Goal: Task Accomplishment & Management: Manage account settings

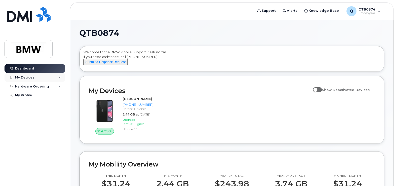
click at [39, 75] on div "My Devices" at bounding box center [35, 77] width 61 height 9
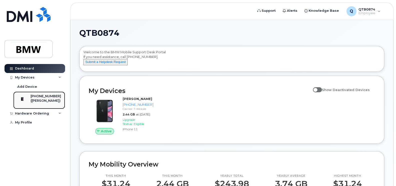
click at [43, 100] on div "([PERSON_NAME])" at bounding box center [46, 101] width 31 height 5
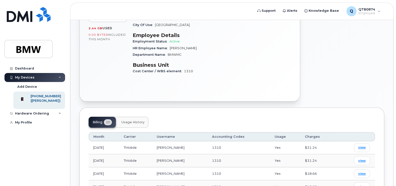
scroll to position [91, 0]
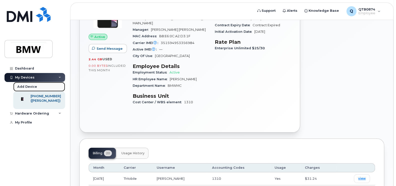
click at [31, 85] on div "Add Device" at bounding box center [27, 87] width 20 height 5
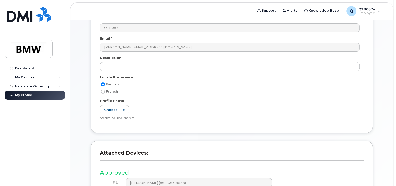
scroll to position [136, 0]
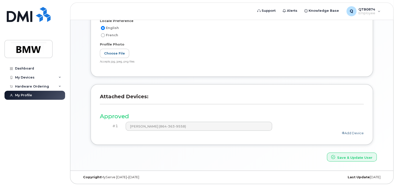
click at [355, 132] on link "Add Device" at bounding box center [353, 133] width 22 height 4
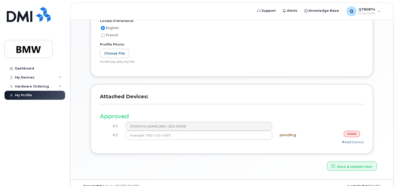
click at [350, 133] on link "delete" at bounding box center [352, 134] width 16 height 6
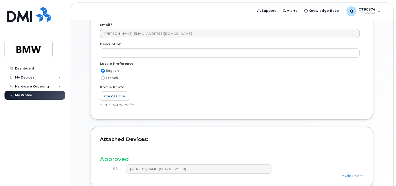
scroll to position [45, 0]
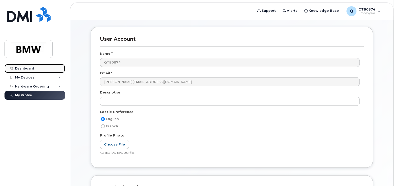
click at [24, 68] on div "Dashboard" at bounding box center [24, 69] width 19 height 4
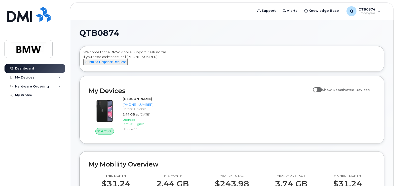
click at [173, 52] on div "Welcome to the BMW Mobile Support Desk Portal If you need assistance, call 800-…" at bounding box center [231, 60] width 297 height 20
click at [322, 92] on span at bounding box center [317, 89] width 9 height 5
click at [317, 89] on input "Show Deactivated Devices" at bounding box center [315, 87] width 4 height 4
click at [322, 92] on span at bounding box center [317, 89] width 9 height 5
click at [317, 89] on input "Show Deactivated Devices" at bounding box center [315, 87] width 4 height 4
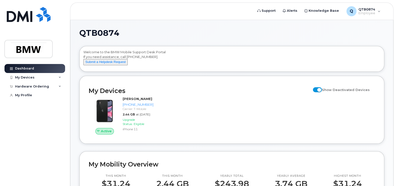
checkbox input "false"
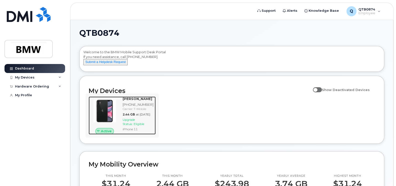
click at [152, 126] on div "Upgrade Status: Eligible" at bounding box center [138, 122] width 31 height 9
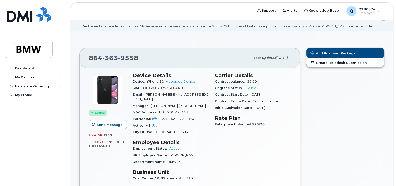
scroll to position [23, 0]
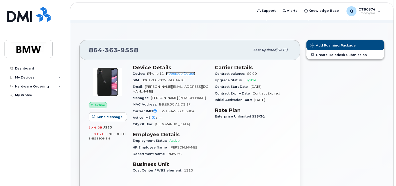
click at [190, 74] on link "+ Upgrade Device" at bounding box center [180, 74] width 29 height 4
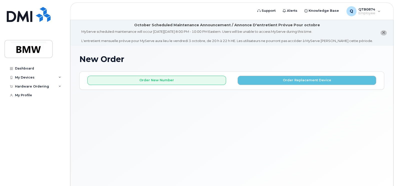
click at [384, 35] on span "close notification" at bounding box center [383, 33] width 3 height 4
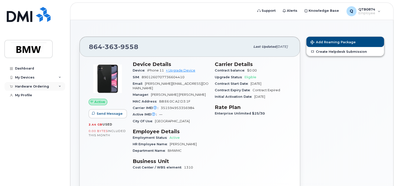
click at [61, 87] on div "Hardware Ordering" at bounding box center [35, 86] width 61 height 9
click at [61, 78] on icon at bounding box center [60, 77] width 3 height 3
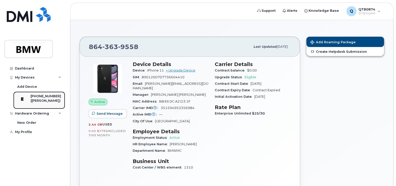
click at [45, 99] on div "([PERSON_NAME])" at bounding box center [46, 101] width 31 height 5
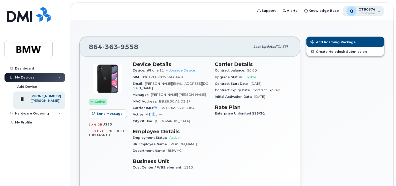
click at [363, 13] on span "Employee" at bounding box center [367, 13] width 17 height 4
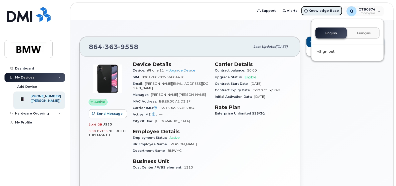
click at [334, 11] on span "Knowledge Base" at bounding box center [324, 10] width 30 height 5
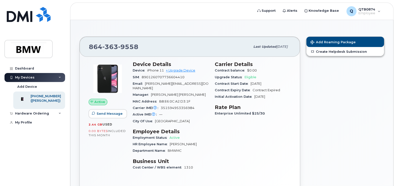
click at [195, 92] on div "Manager Sri Durga Prasad Kotapati" at bounding box center [171, 95] width 76 height 7
drag, startPoint x: 248, startPoint y: 113, endPoint x: 282, endPoint y: 114, distance: 33.8
click at [282, 114] on div "Enterprise Unlimited $25/30" at bounding box center [253, 114] width 76 height 7
click at [263, 113] on span "Enterprise Unlimited $25/30" at bounding box center [241, 114] width 53 height 4
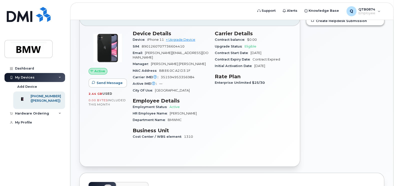
scroll to position [23, 0]
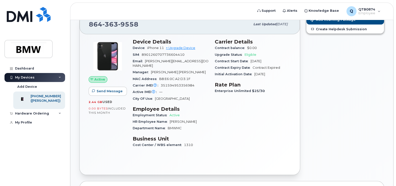
click at [231, 108] on div "Carrier Details Contract balance $0.00 Upgrade Status Eligible Contract Start D…" at bounding box center [253, 96] width 82 height 120
click at [31, 125] on div "My Profile" at bounding box center [23, 123] width 17 height 4
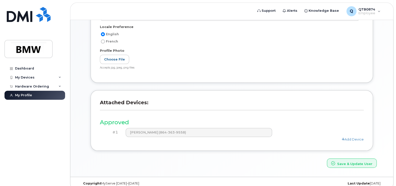
scroll to position [111, 0]
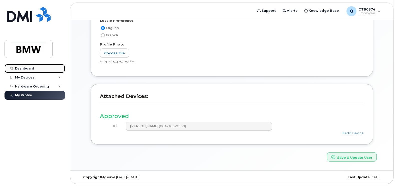
click at [34, 66] on link "Dashboard" at bounding box center [35, 68] width 61 height 9
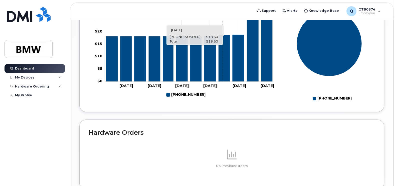
scroll to position [268, 0]
